Goal: Obtain resource: Obtain resource

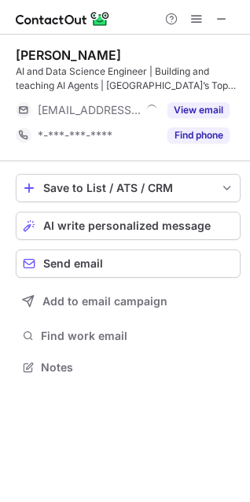
scroll to position [356, 250]
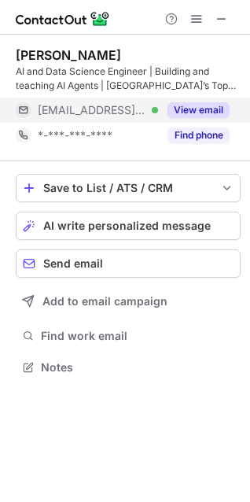
click at [195, 112] on button "View email" at bounding box center [199, 110] width 62 height 16
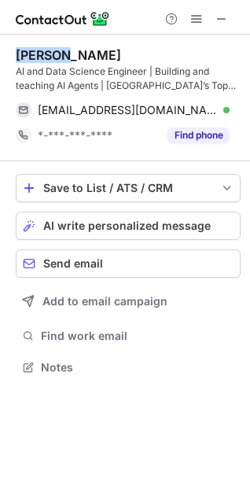
drag, startPoint x: 65, startPoint y: 57, endPoint x: 17, endPoint y: 61, distance: 47.4
click at [17, 61] on div "[PERSON_NAME]" at bounding box center [69, 55] width 106 height 16
copy div "Chorouk"
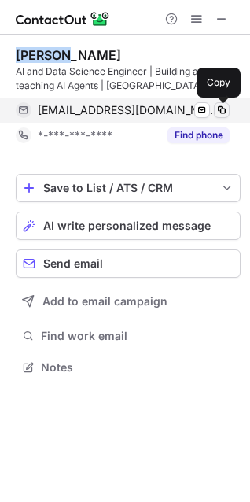
click at [221, 112] on span at bounding box center [222, 110] width 13 height 13
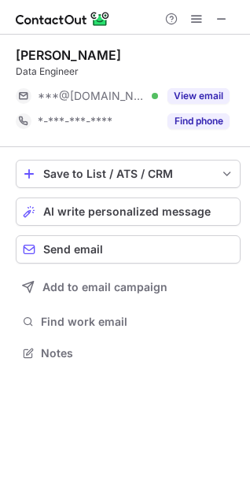
scroll to position [7, 7]
drag, startPoint x: 61, startPoint y: 53, endPoint x: 15, endPoint y: 57, distance: 46.6
click at [15, 57] on div "[PERSON_NAME] Data Engineer ***@[DOMAIN_NAME] Verified View email *-***-***-***…" at bounding box center [125, 206] width 250 height 343
copy div "[PERSON_NAME]"
drag, startPoint x: 114, startPoint y: 54, endPoint x: 67, endPoint y: 61, distance: 47.8
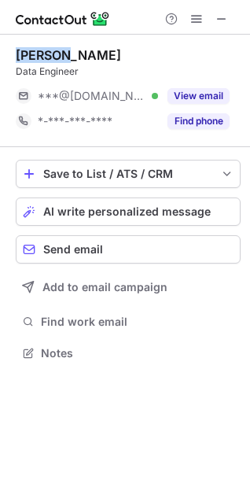
click at [67, 61] on div "[PERSON_NAME]" at bounding box center [69, 55] width 106 height 16
copy div "[PERSON_NAME]"
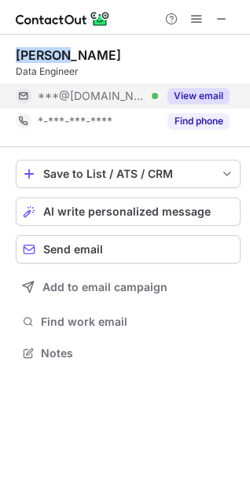
click at [213, 96] on button "View email" at bounding box center [199, 96] width 62 height 16
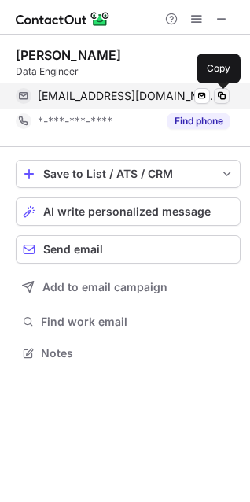
click at [219, 99] on span at bounding box center [222, 96] width 13 height 13
